Goal: Check status: Check status

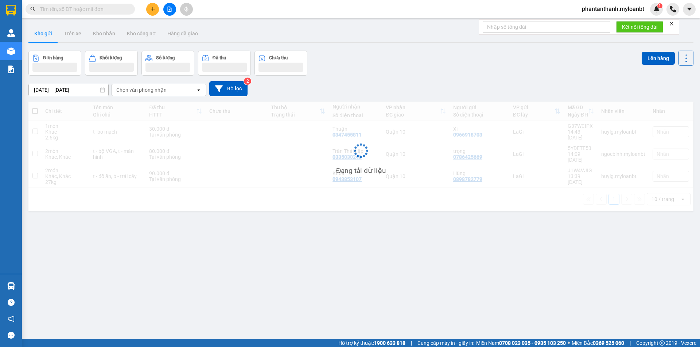
click at [94, 9] on input "text" at bounding box center [83, 9] width 86 height 8
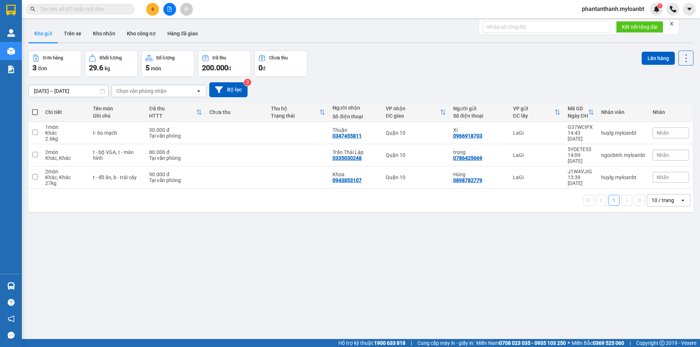
paste input "ZL536EUN"
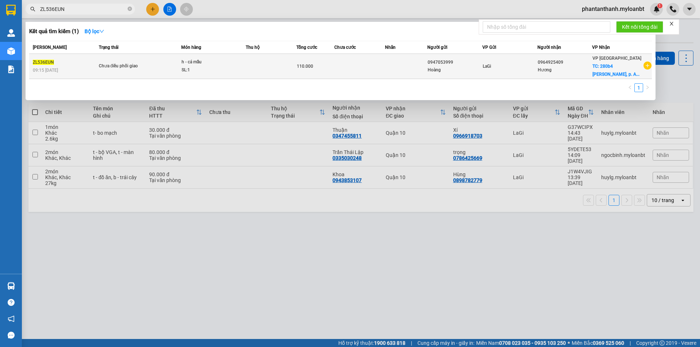
type input "ZL536EUN"
click at [164, 73] on td "Chưa điều phối giao" at bounding box center [139, 66] width 85 height 25
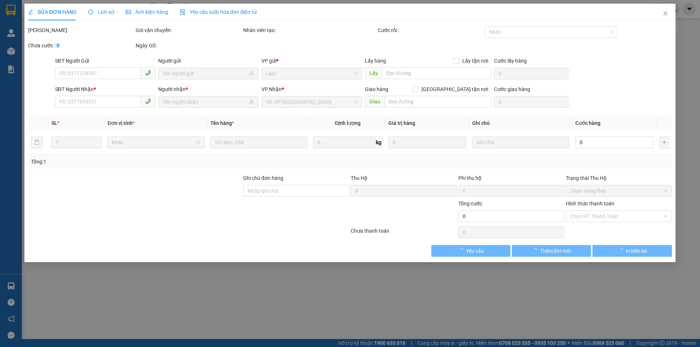
type input "0947053999"
type input "0964925409"
checkbox input "true"
type input "280b4 [PERSON_NAME], p. An Phú, q.2 (cty Biển Xanh)"
type input "110.000"
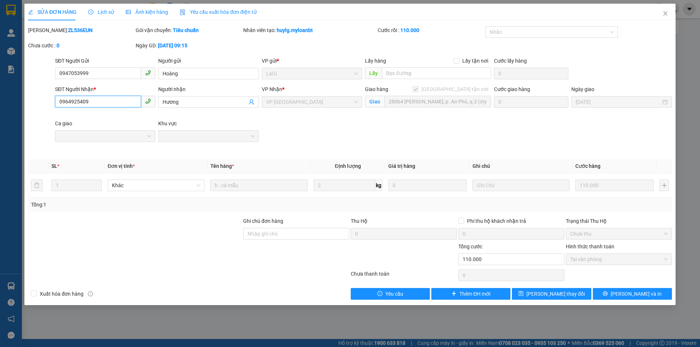
drag, startPoint x: 96, startPoint y: 98, endPoint x: 41, endPoint y: 103, distance: 55.3
click at [41, 103] on div "SĐT Người Nhận * 0964925409 0964925409 Người nhận Hương VP Nhận * VP Thủ Đức Gi…" at bounding box center [349, 119] width 645 height 69
paste input "ZL536EUN"
type input "ZL536EUN"
click at [662, 10] on span "Close" at bounding box center [665, 14] width 20 height 20
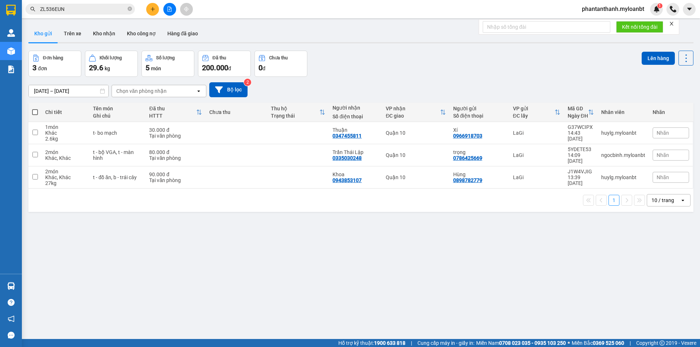
click at [80, 10] on input "ZL536EUN" at bounding box center [83, 9] width 86 height 8
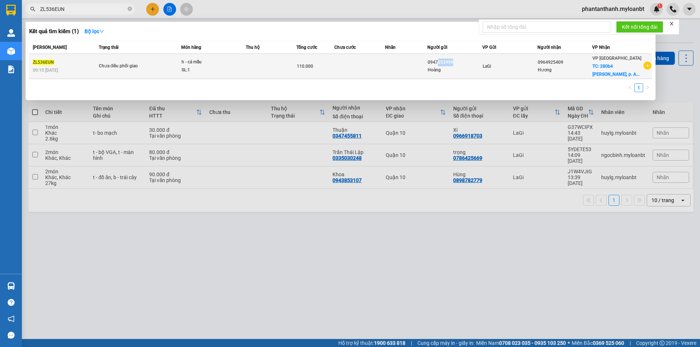
drag, startPoint x: 457, startPoint y: 63, endPoint x: 440, endPoint y: 63, distance: 16.8
click at [440, 63] on div "0947053999" at bounding box center [454, 63] width 54 height 8
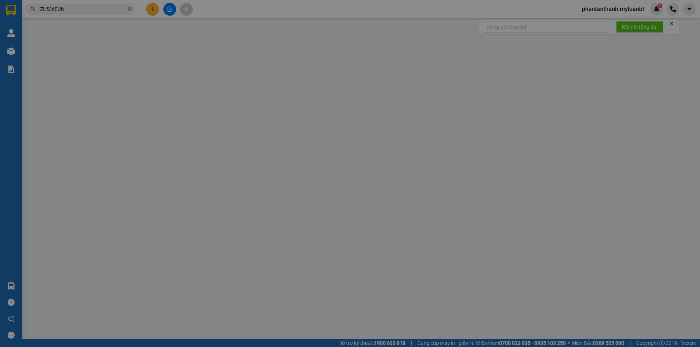
type input "0947053999"
type input "0964925409"
checkbox input "true"
type input "280b4 [PERSON_NAME], p. An Phú, q.2 (cty Biển Xanh)"
type input "110.000"
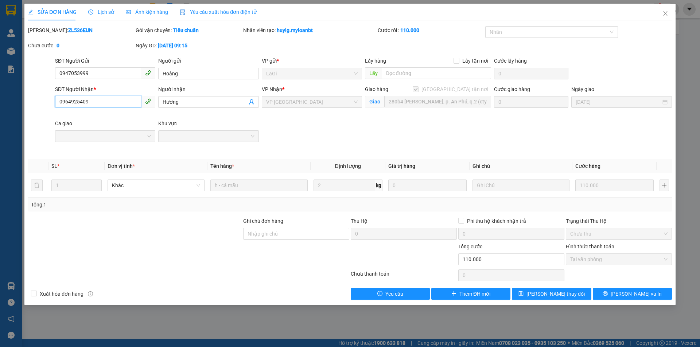
drag, startPoint x: 101, startPoint y: 98, endPoint x: 56, endPoint y: 100, distance: 45.2
click at [56, 100] on input "0964925409" at bounding box center [98, 102] width 86 height 12
click at [667, 11] on icon "close" at bounding box center [665, 14] width 6 height 6
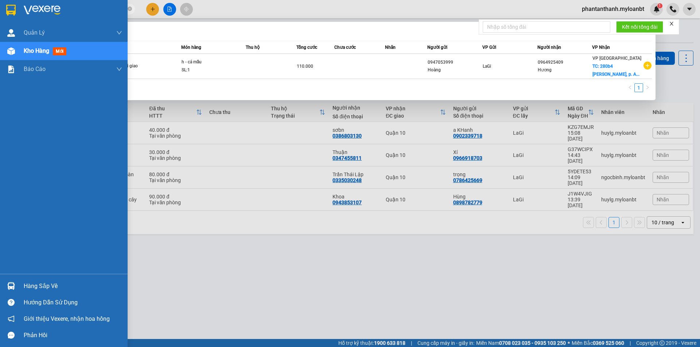
drag, startPoint x: 76, startPoint y: 8, endPoint x: 16, endPoint y: 11, distance: 59.5
click at [17, 10] on section "Kết quả tìm kiếm ( 1 ) Bộ lọc Mã ĐH Trạng thái Món hàng Thu hộ Tổng cước Chưa c…" at bounding box center [350, 173] width 700 height 347
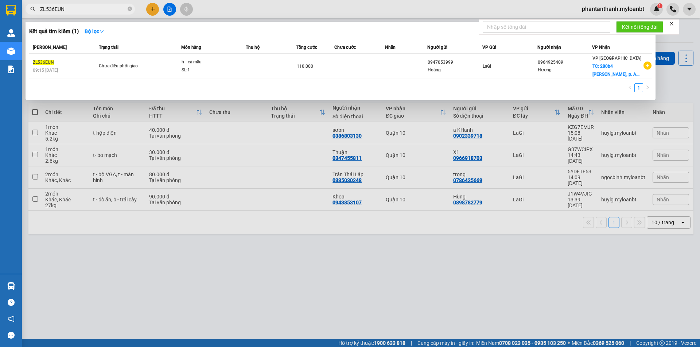
paste input "0855831722"
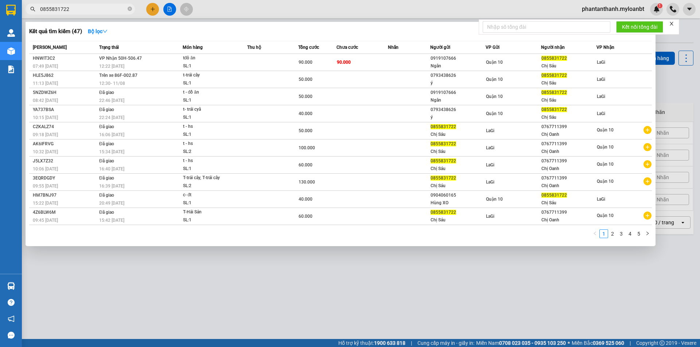
type input "0855831722"
